Goal: Task Accomplishment & Management: Use online tool/utility

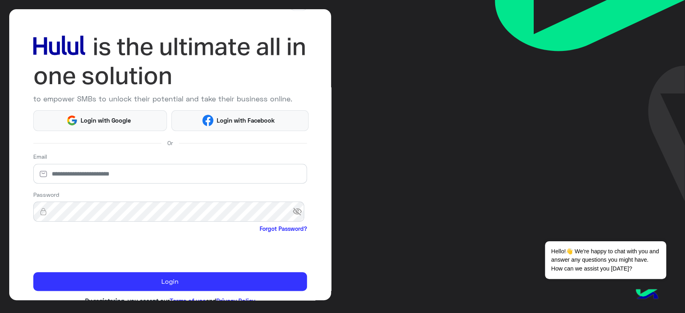
scroll to position [46, 0]
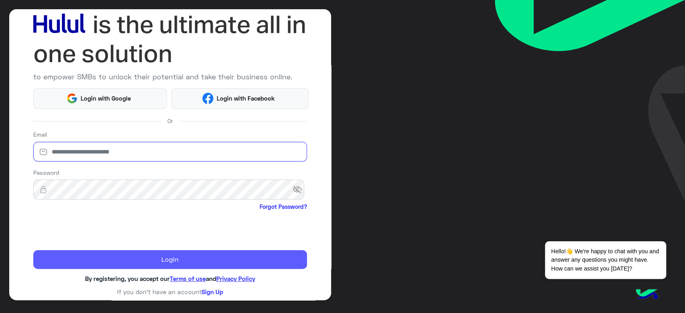
type input "**********"
click at [166, 258] on button "Login" at bounding box center [170, 259] width 274 height 19
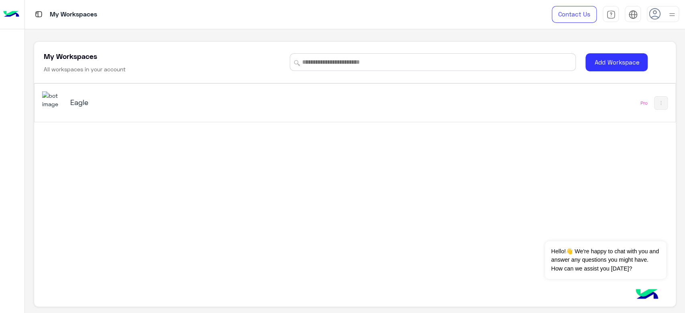
click at [97, 106] on h5 "Eagle" at bounding box center [182, 102] width 225 height 10
